Goal: Find specific page/section: Find specific page/section

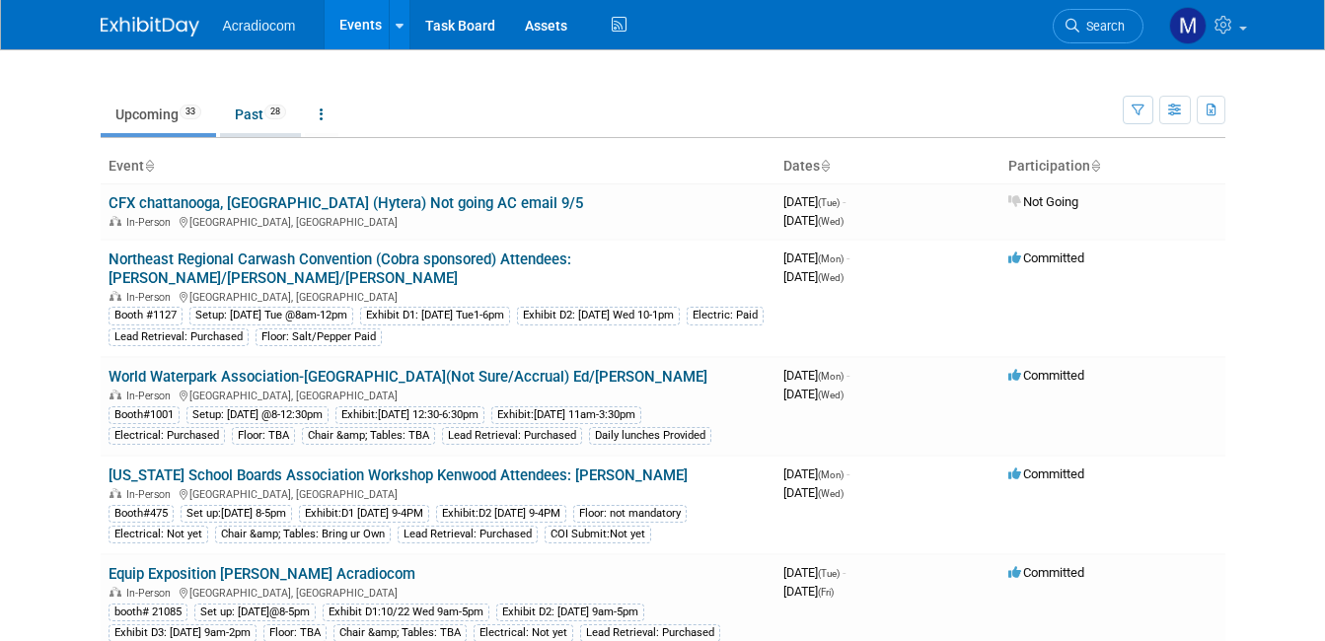
click at [226, 118] on link "Past 28" at bounding box center [260, 114] width 81 height 37
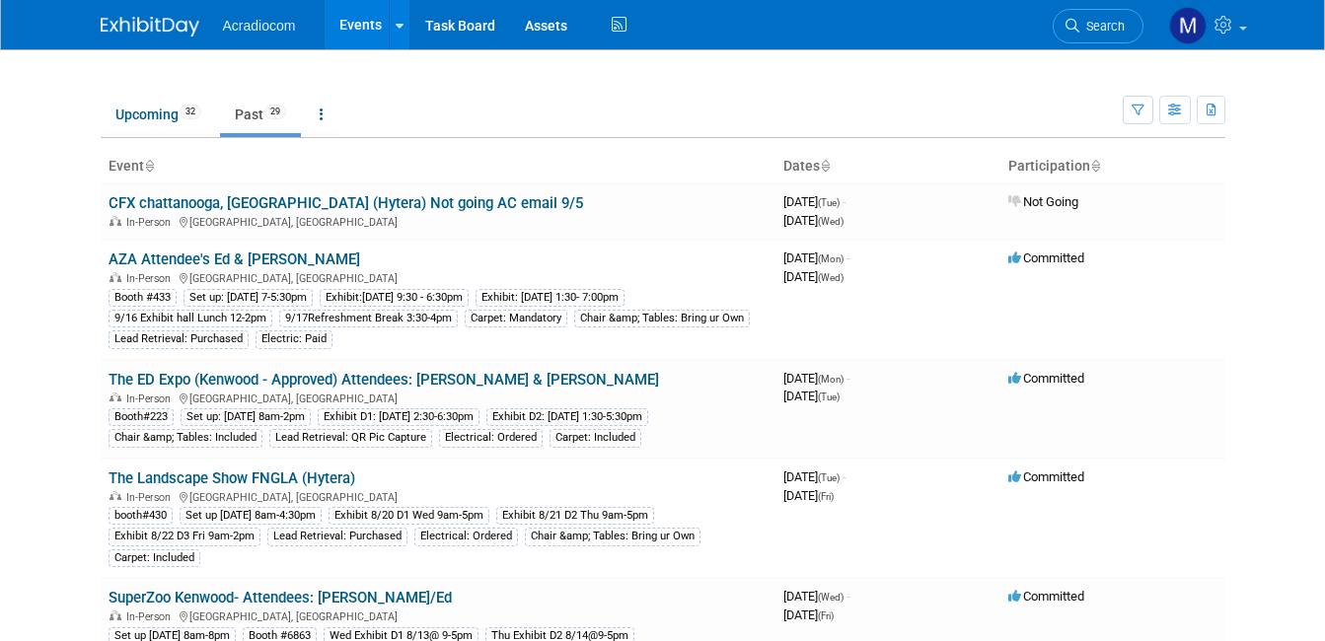
click at [332, 26] on link "Events" at bounding box center [361, 24] width 72 height 49
click at [180, 112] on span "32" at bounding box center [191, 112] width 22 height 15
